Goal: Information Seeking & Learning: Learn about a topic

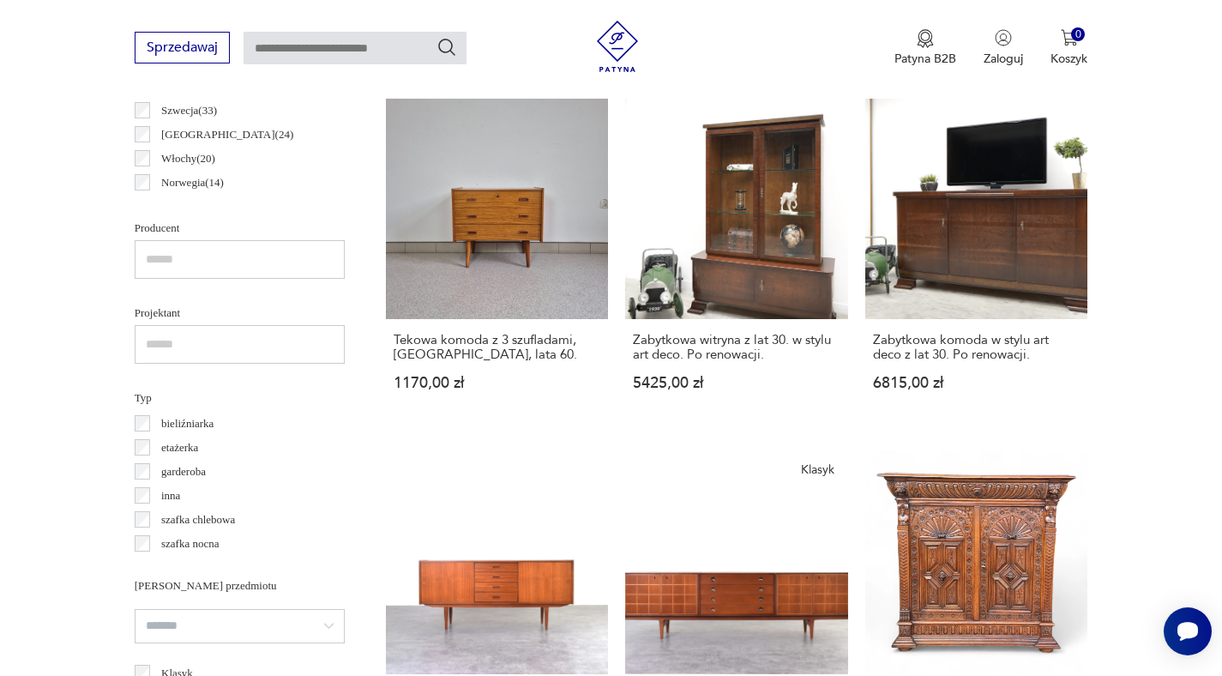
scroll to position [1025, 0]
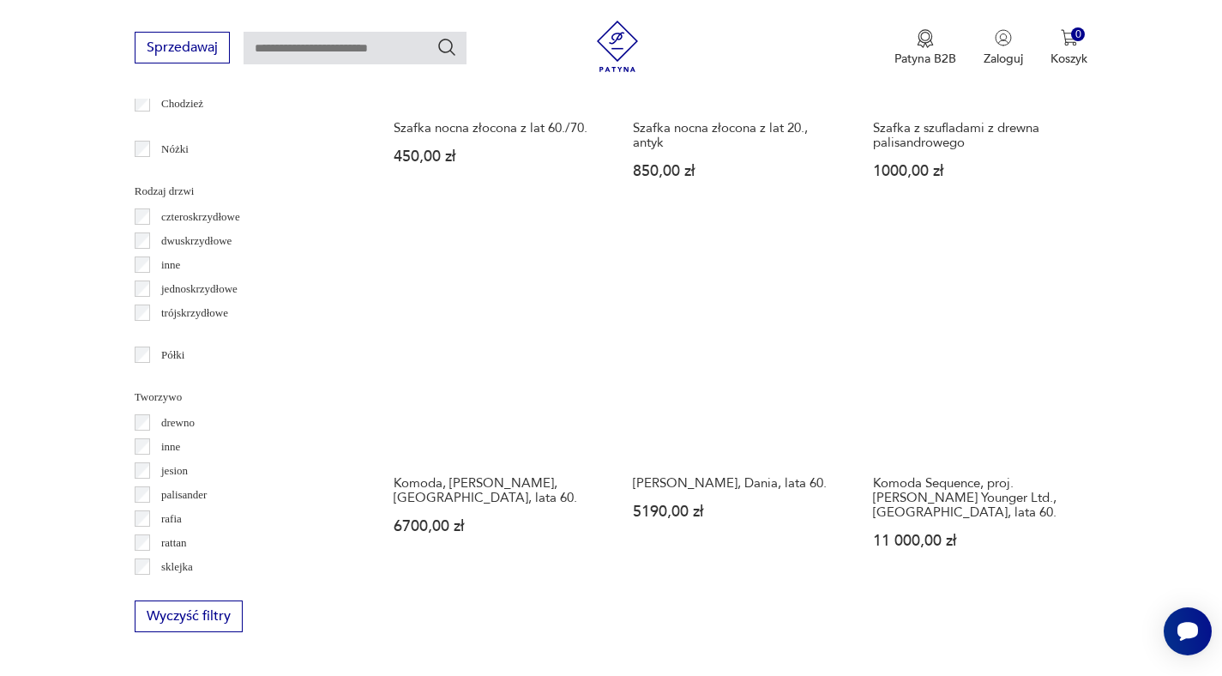
scroll to position [2228, 0]
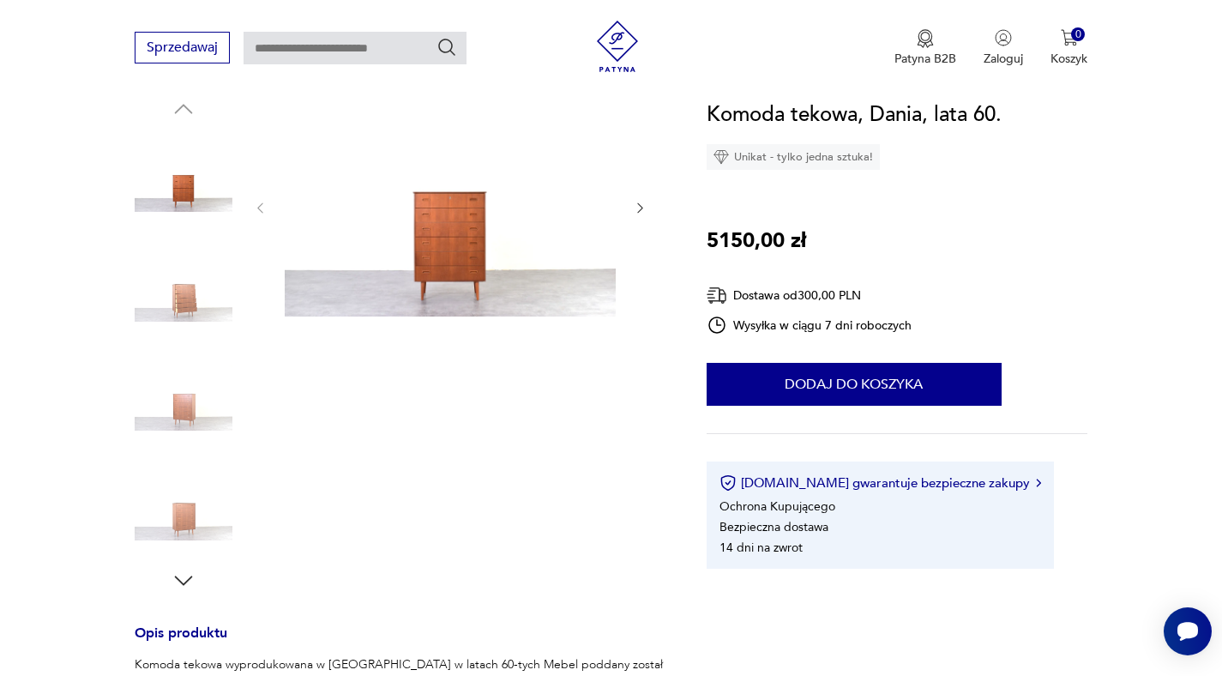
scroll to position [163, 0]
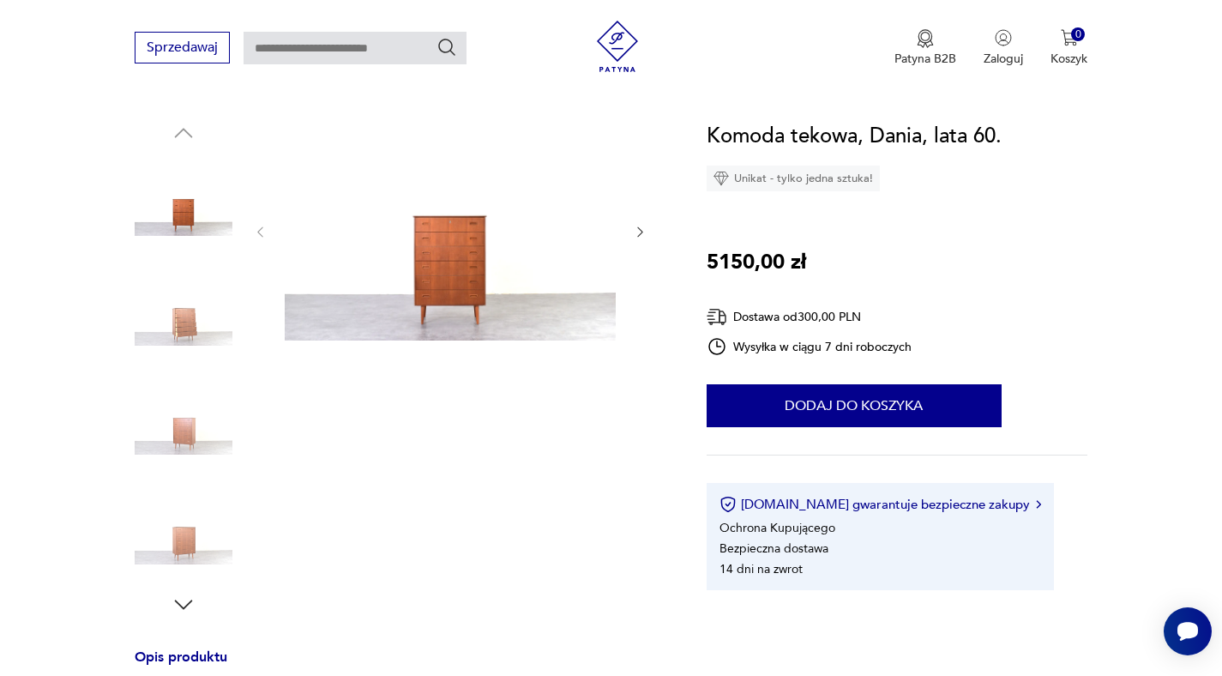
click at [189, 444] on img at bounding box center [184, 422] width 98 height 98
